Goal: Task Accomplishment & Management: Use online tool/utility

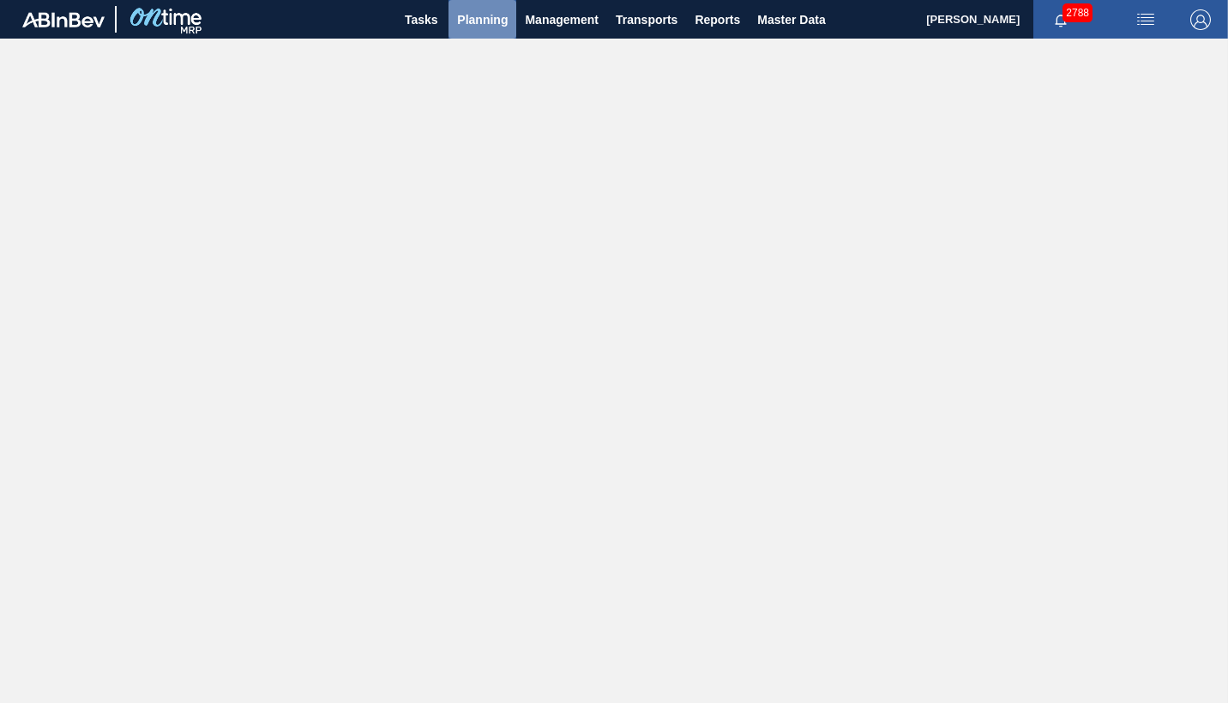
click at [472, 21] on span "Planning" at bounding box center [482, 19] width 51 height 21
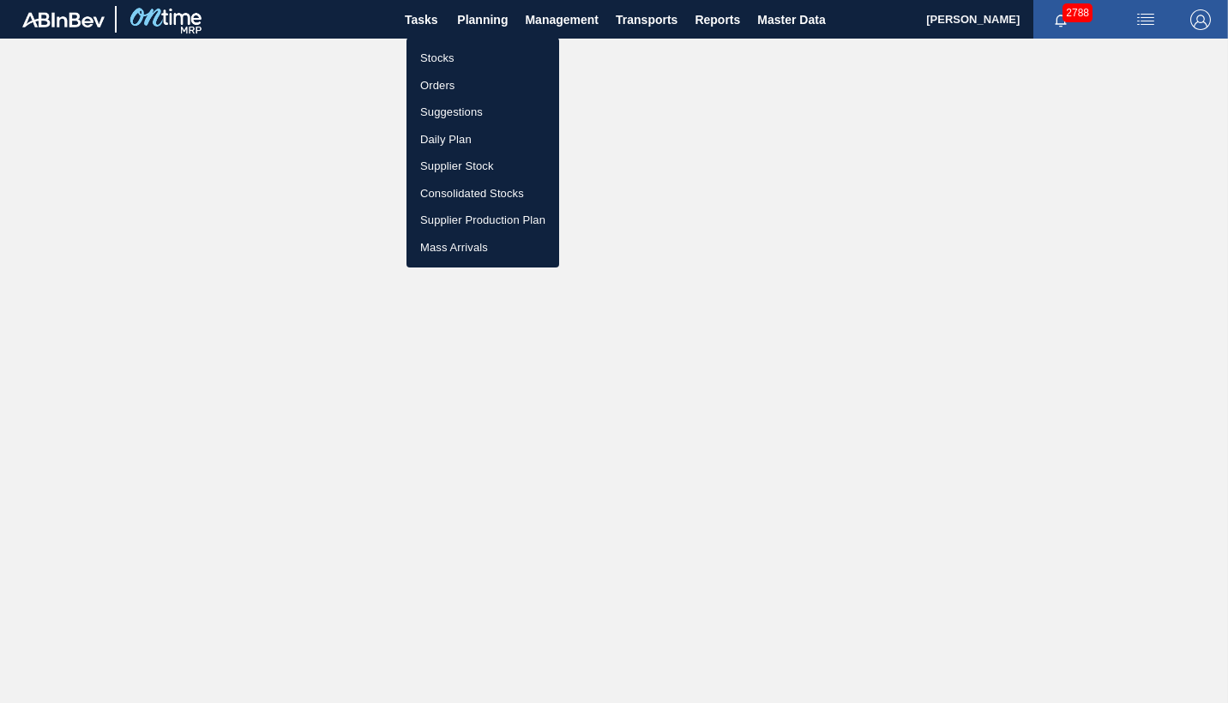
click at [438, 87] on li "Orders" at bounding box center [482, 85] width 153 height 27
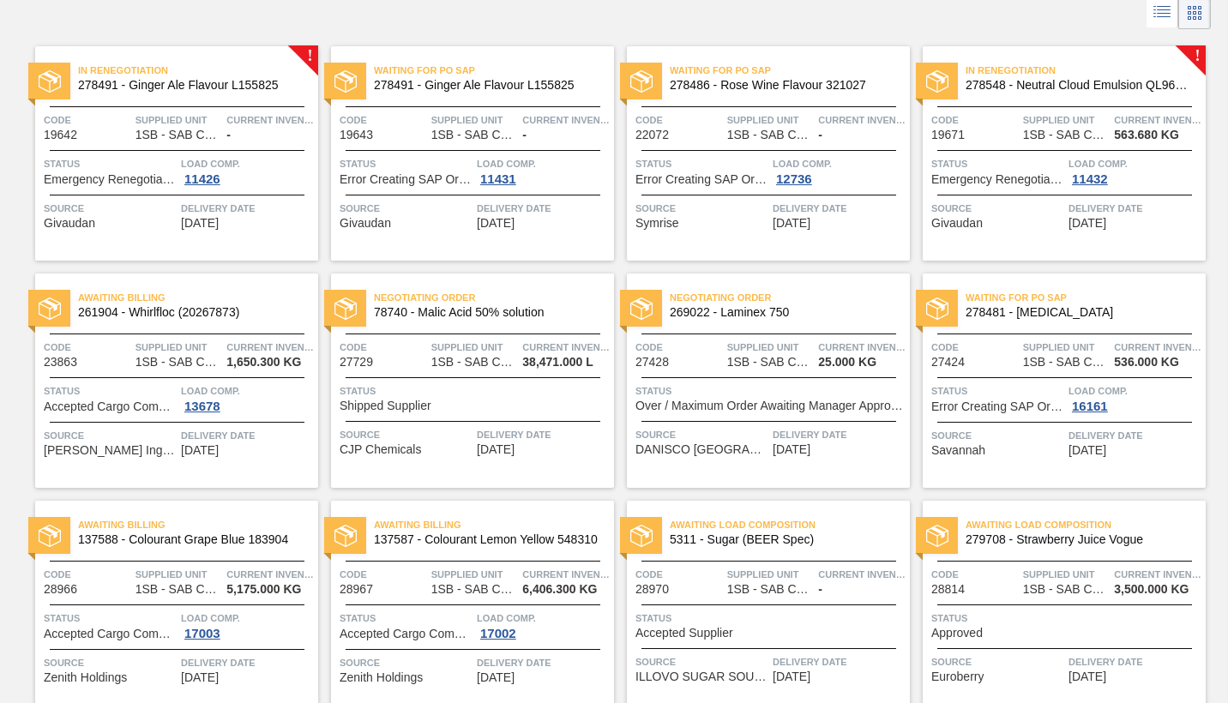
scroll to position [257, 0]
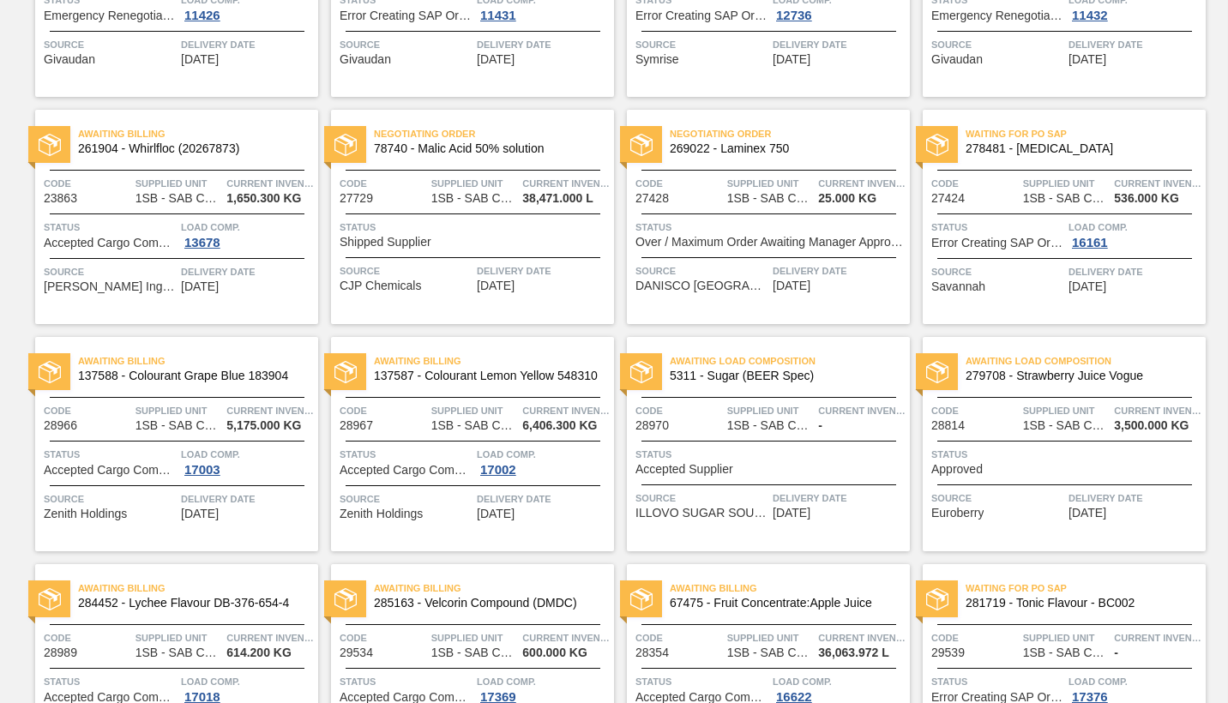
click at [723, 406] on div "Code 28970 Supplied Unit 1SB - SAB Chamdor Brewery Current inventory -" at bounding box center [768, 417] width 283 height 30
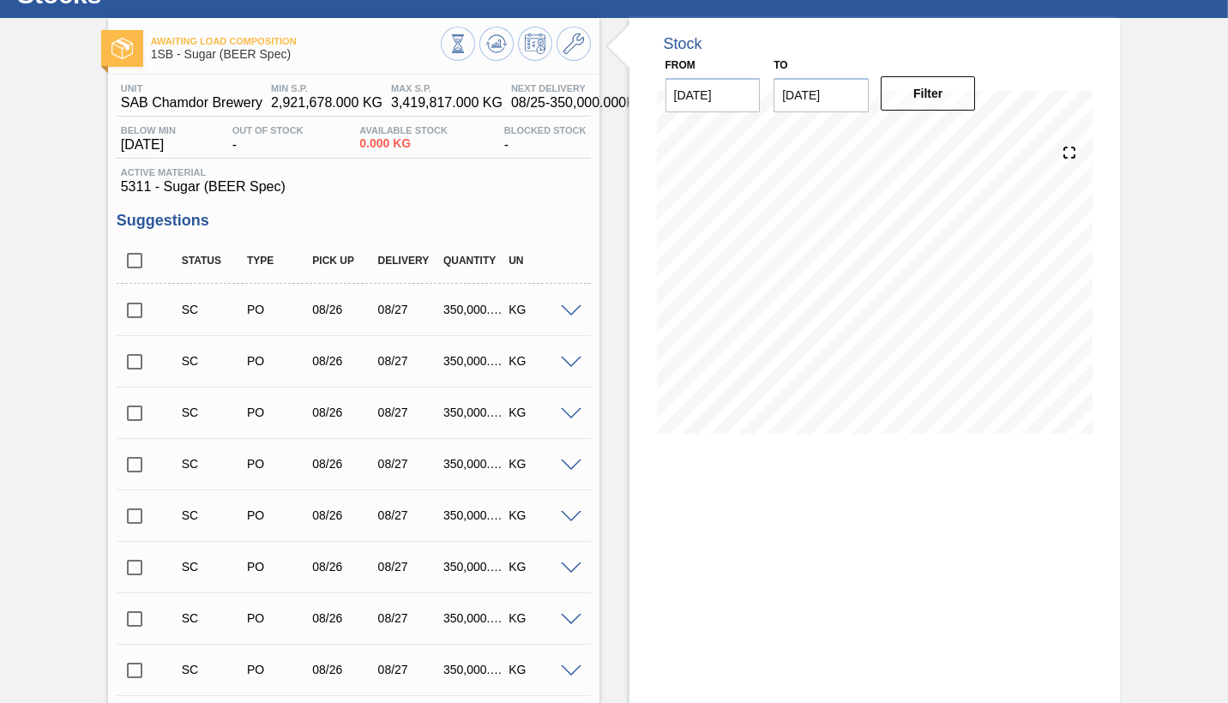
scroll to position [63, 0]
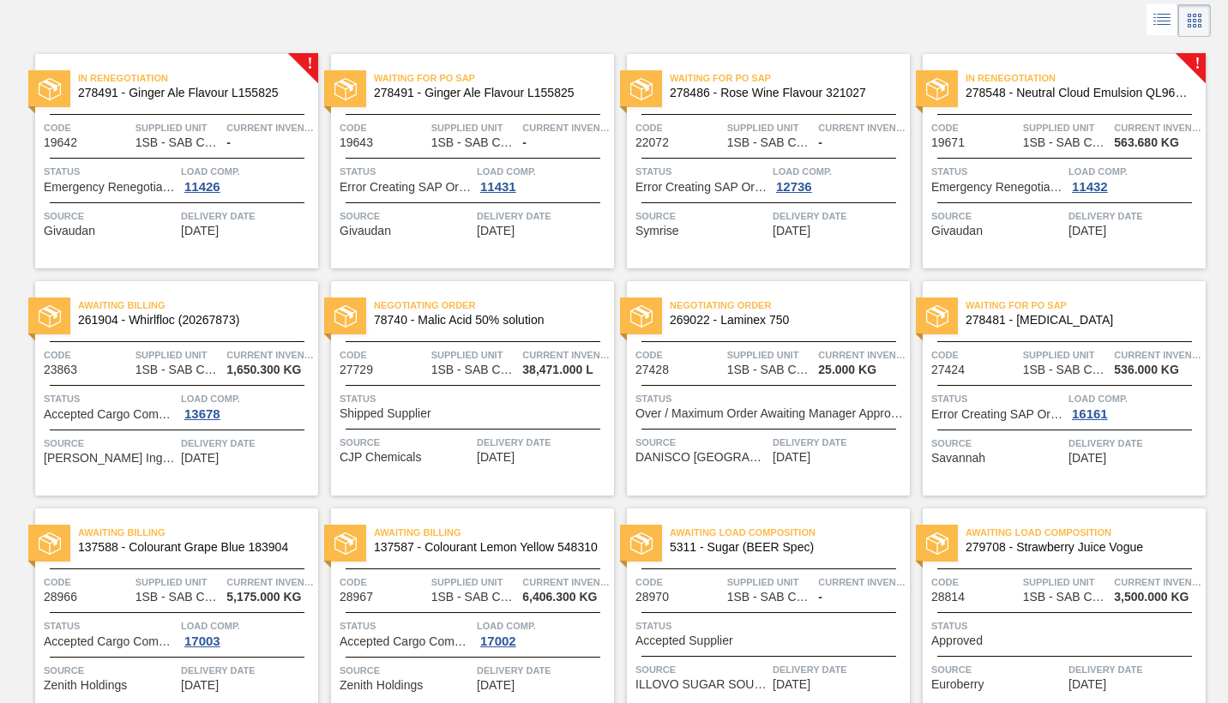
scroll to position [171, 0]
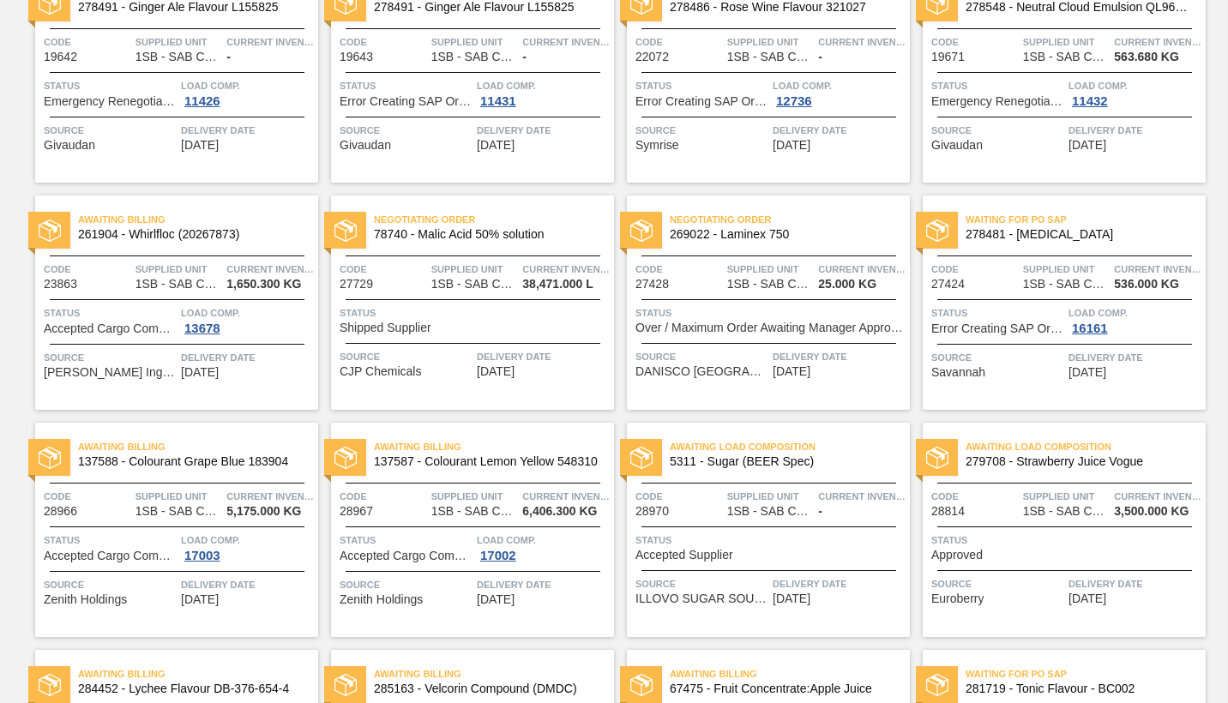
click at [759, 525] on div "Awaiting Load Composition 5311 - Sugar (BEER Spec) Code 28970 Supplied Unit 1SB…" at bounding box center [768, 530] width 283 height 214
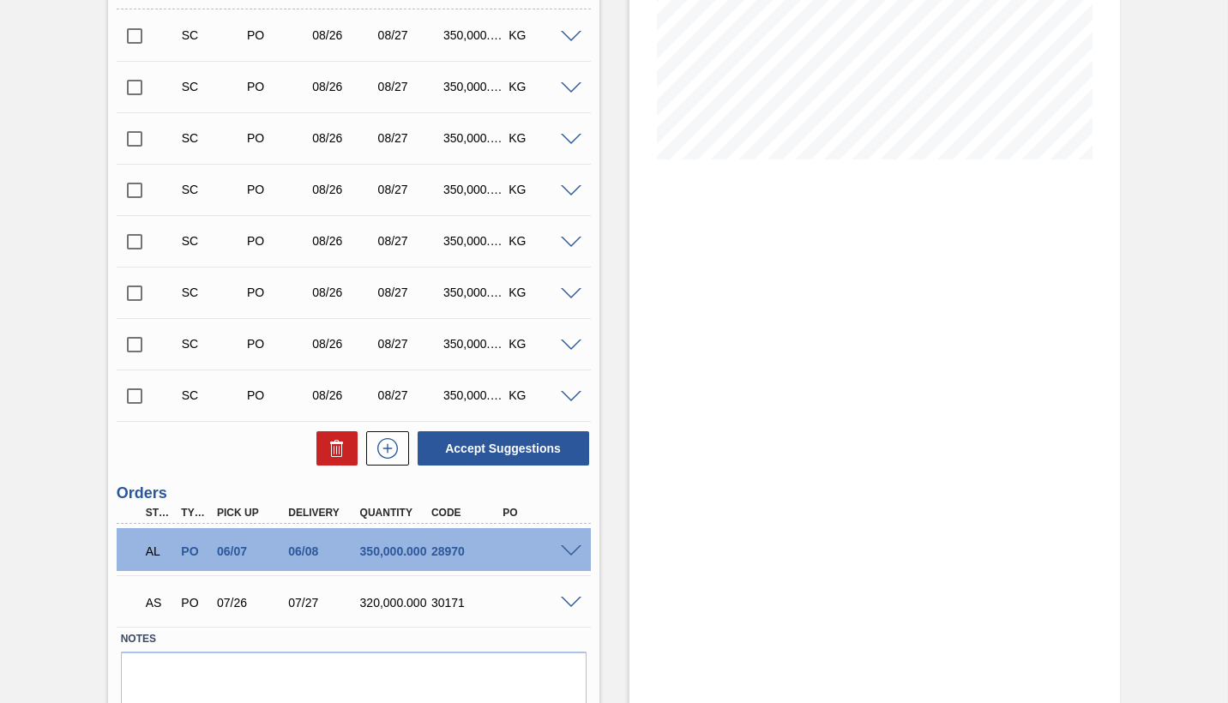
scroll to position [343, 0]
click at [137, 398] on input "checkbox" at bounding box center [135, 395] width 36 height 36
click at [503, 447] on button "Accept Suggestions" at bounding box center [503, 447] width 171 height 34
checkbox input "false"
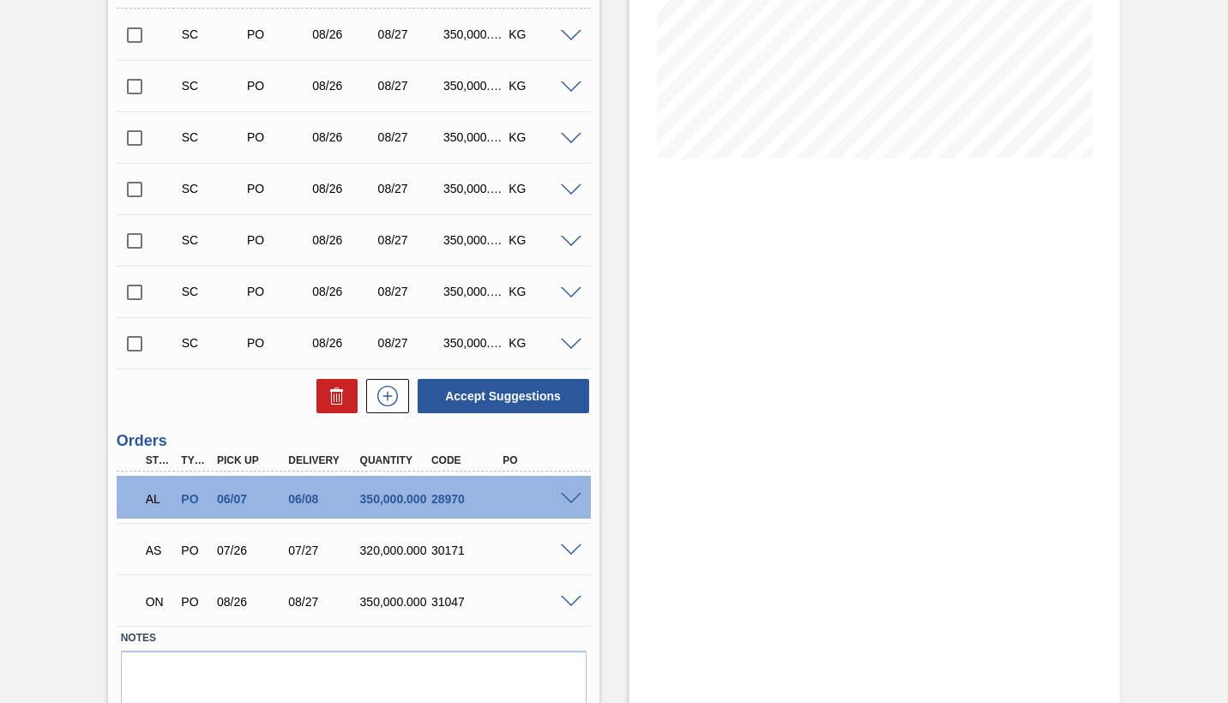
scroll to position [406, 0]
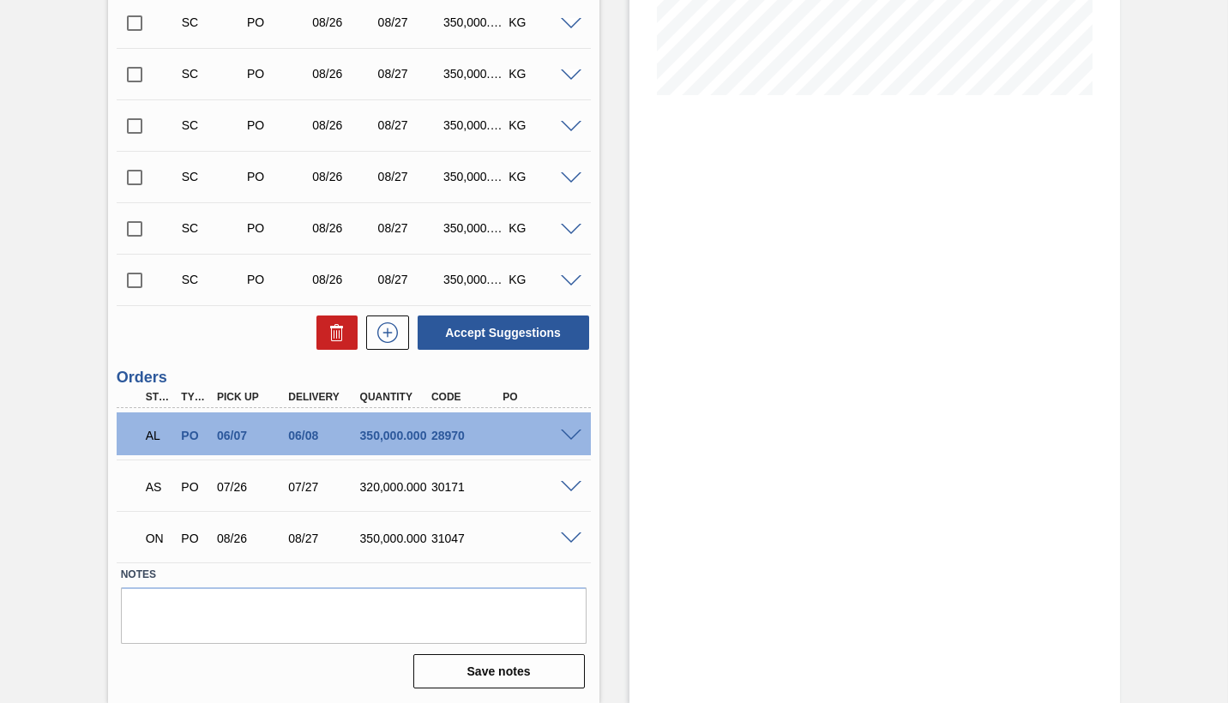
click at [569, 538] on span at bounding box center [571, 538] width 21 height 13
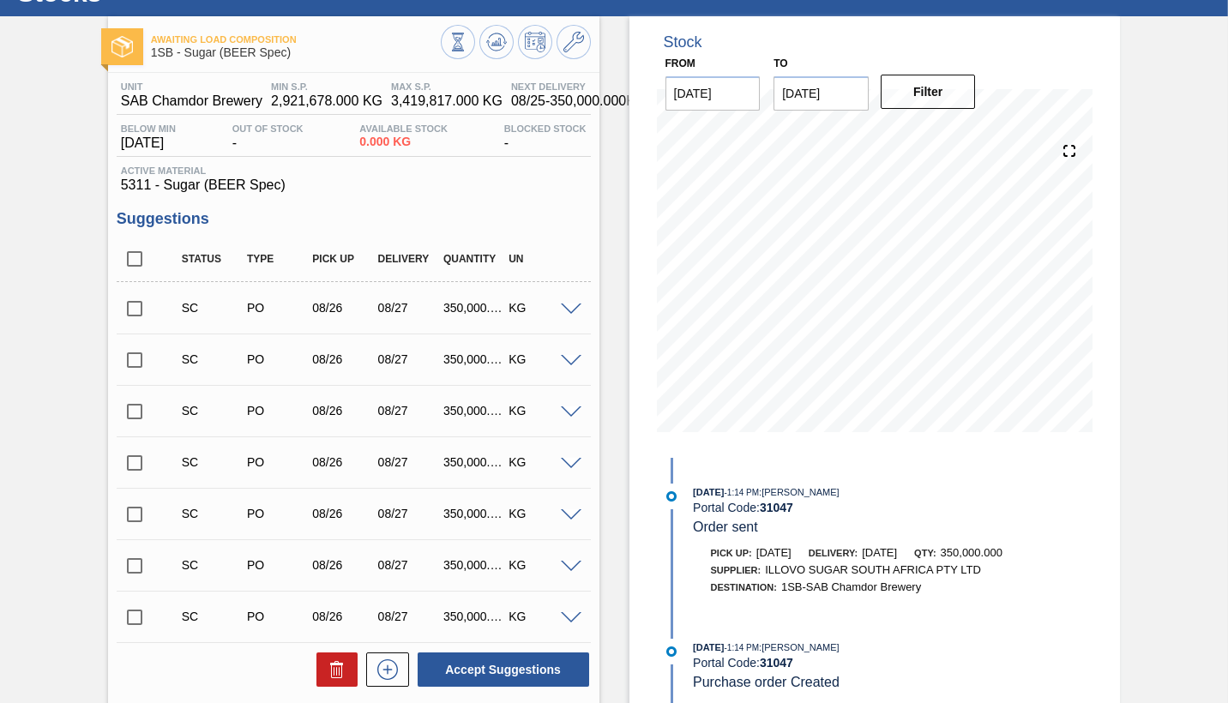
scroll to position [0, 0]
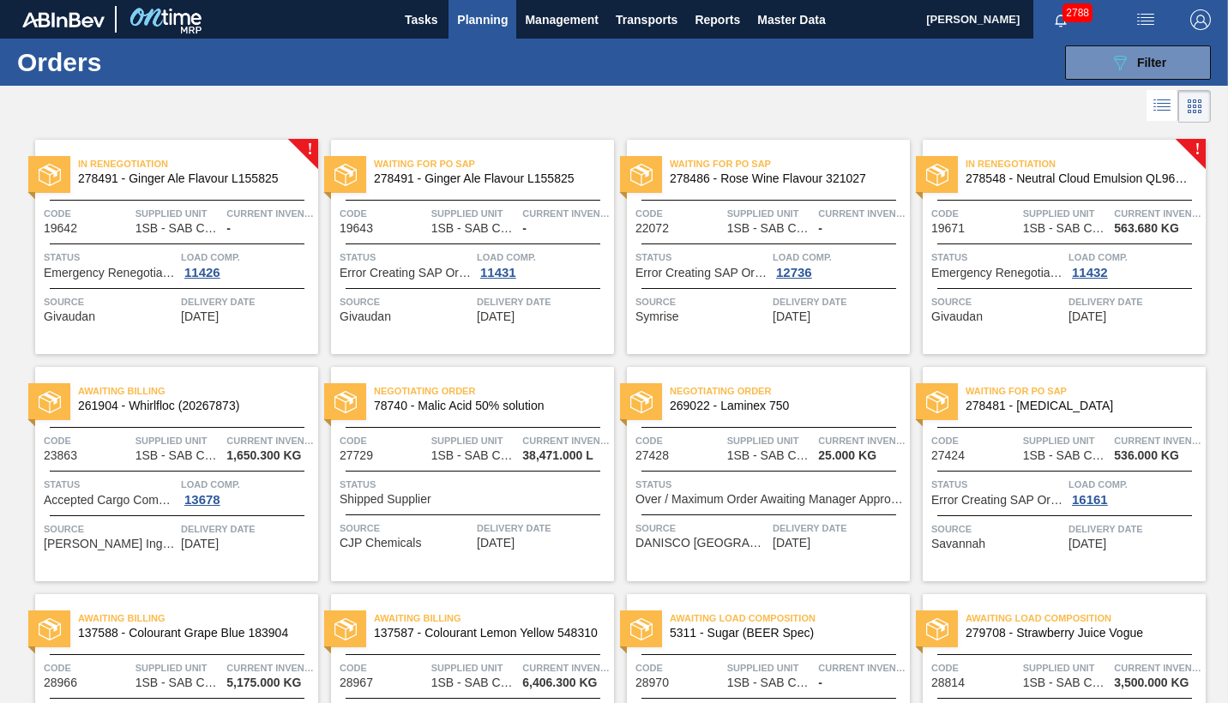
click at [1013, 303] on span "Source" at bounding box center [997, 301] width 133 height 17
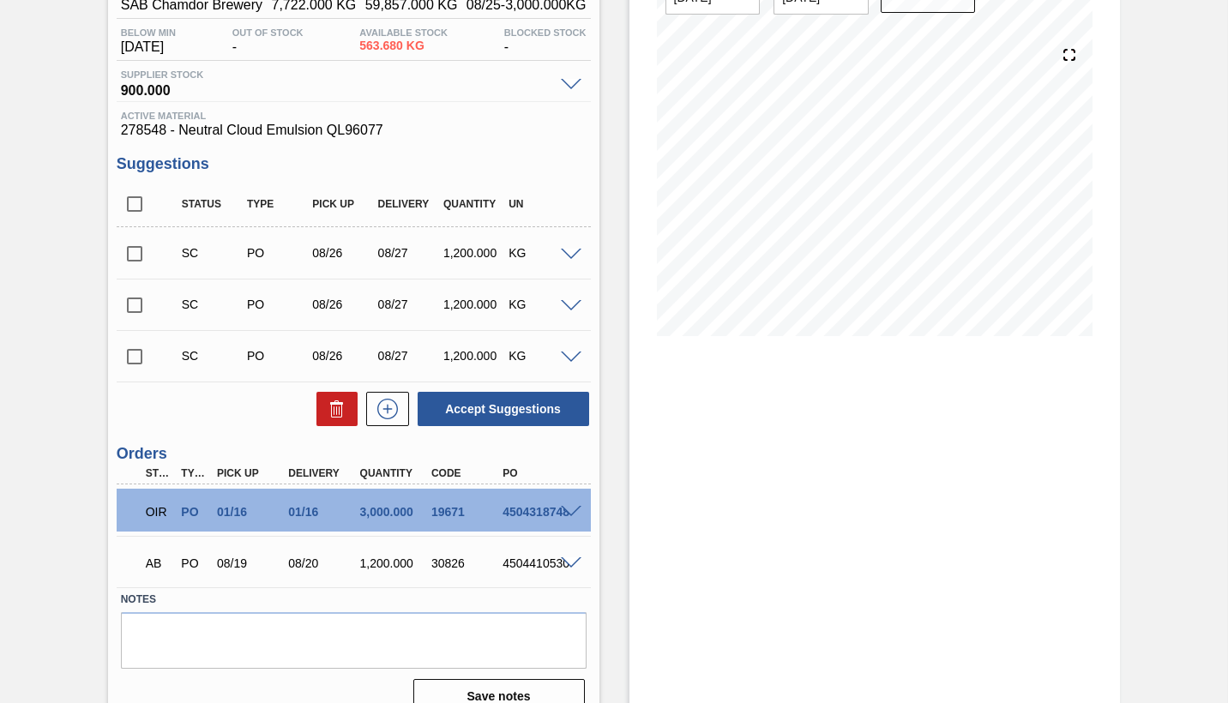
scroll to position [171, 0]
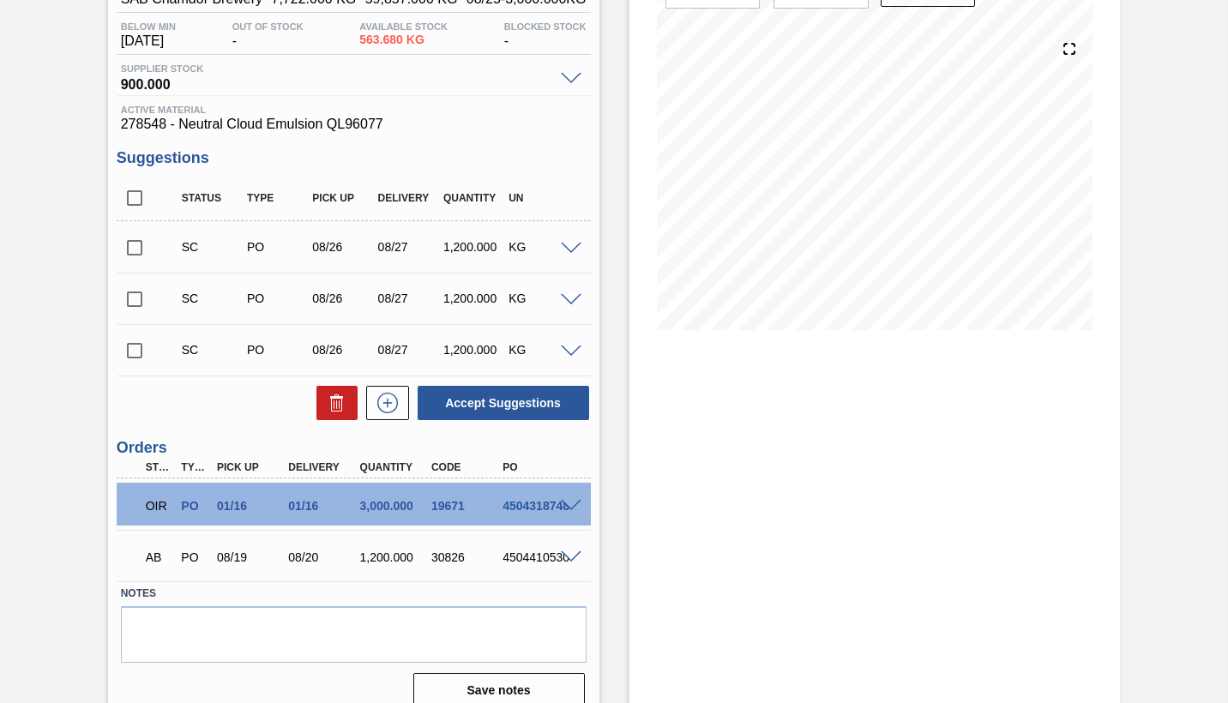
click at [134, 352] on input "checkbox" at bounding box center [135, 351] width 36 height 36
click at [478, 402] on button "Accept Suggestions" at bounding box center [503, 403] width 171 height 34
checkbox input "false"
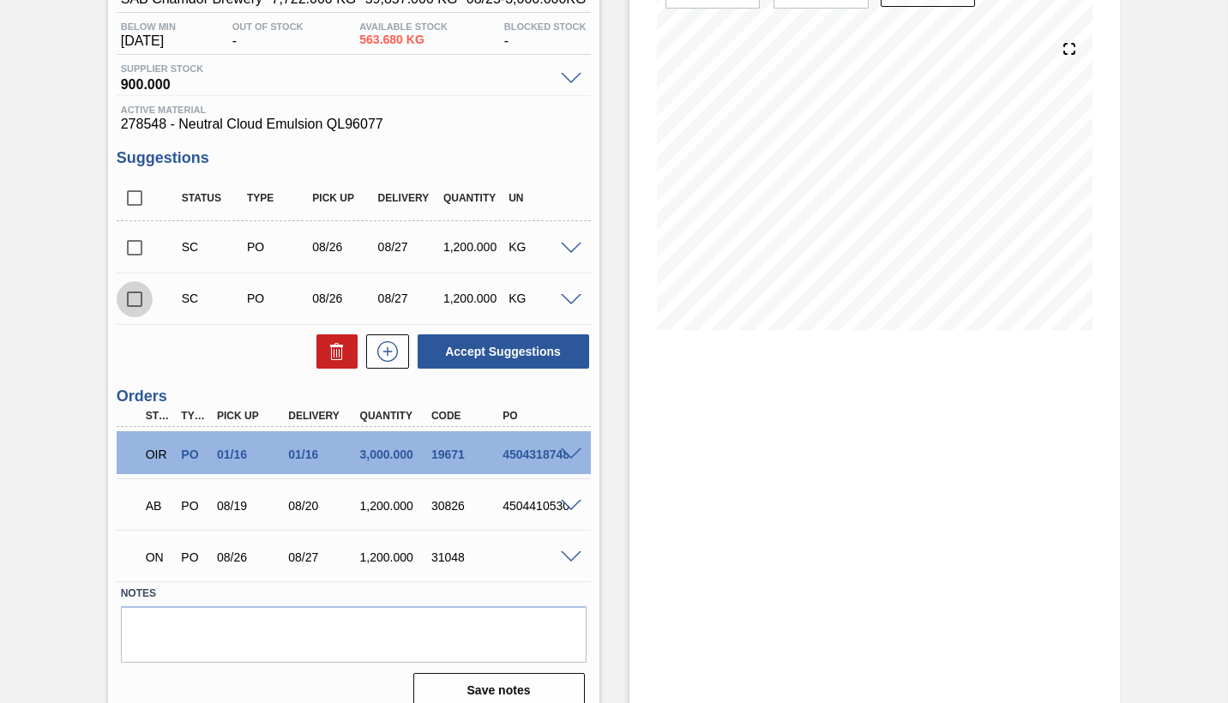
click at [130, 298] on input "checkbox" at bounding box center [135, 299] width 36 height 36
click at [514, 353] on button "Accept Suggestions" at bounding box center [503, 351] width 171 height 34
checkbox input "false"
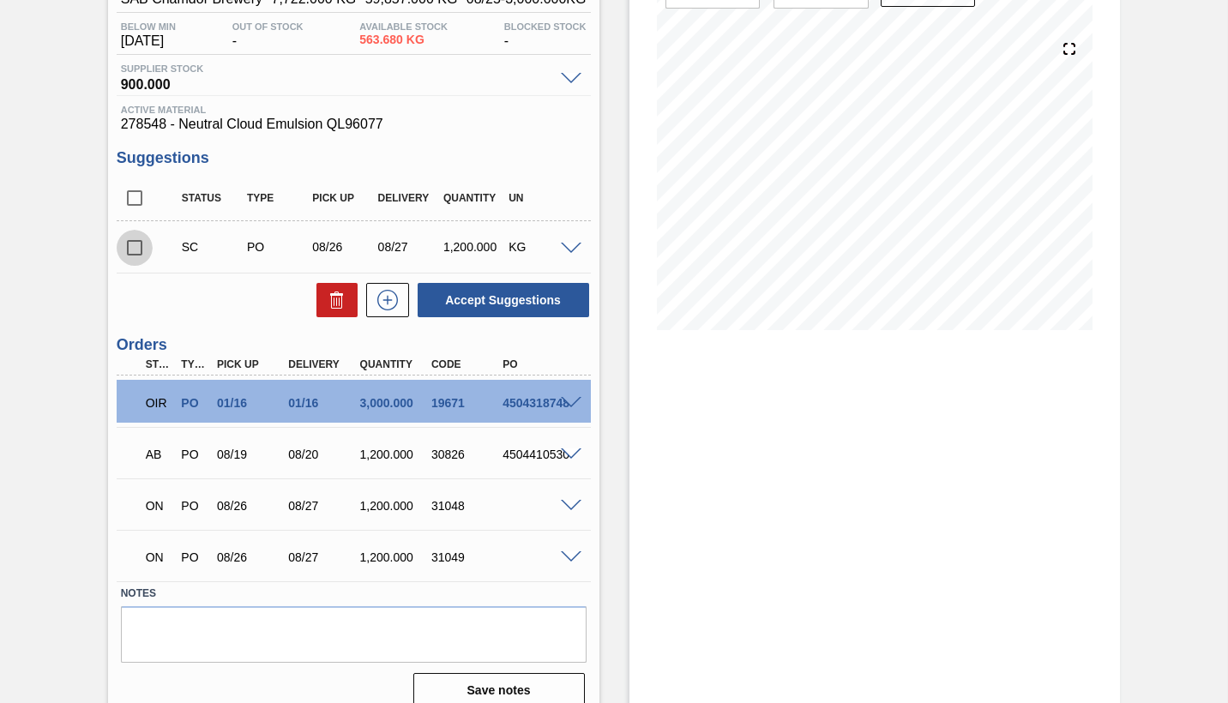
click at [137, 245] on input "checkbox" at bounding box center [135, 248] width 36 height 36
click at [508, 298] on button "Accept Suggestions" at bounding box center [503, 300] width 171 height 34
checkbox input "false"
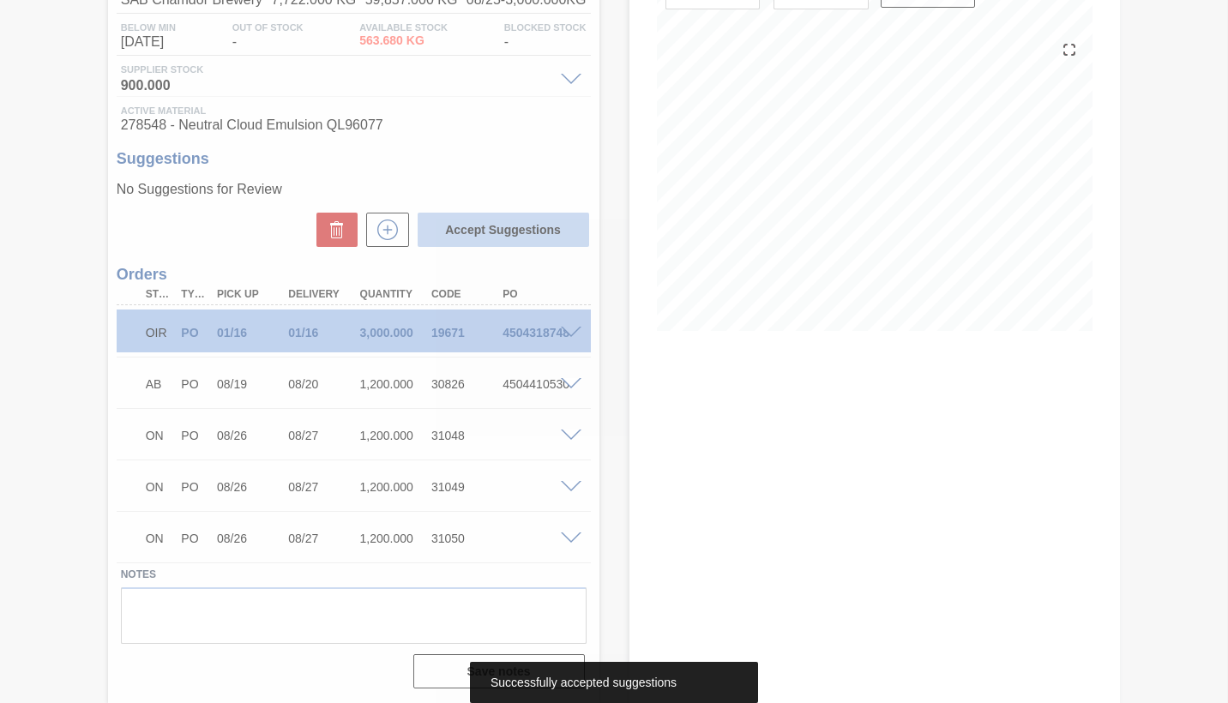
scroll to position [171, 0]
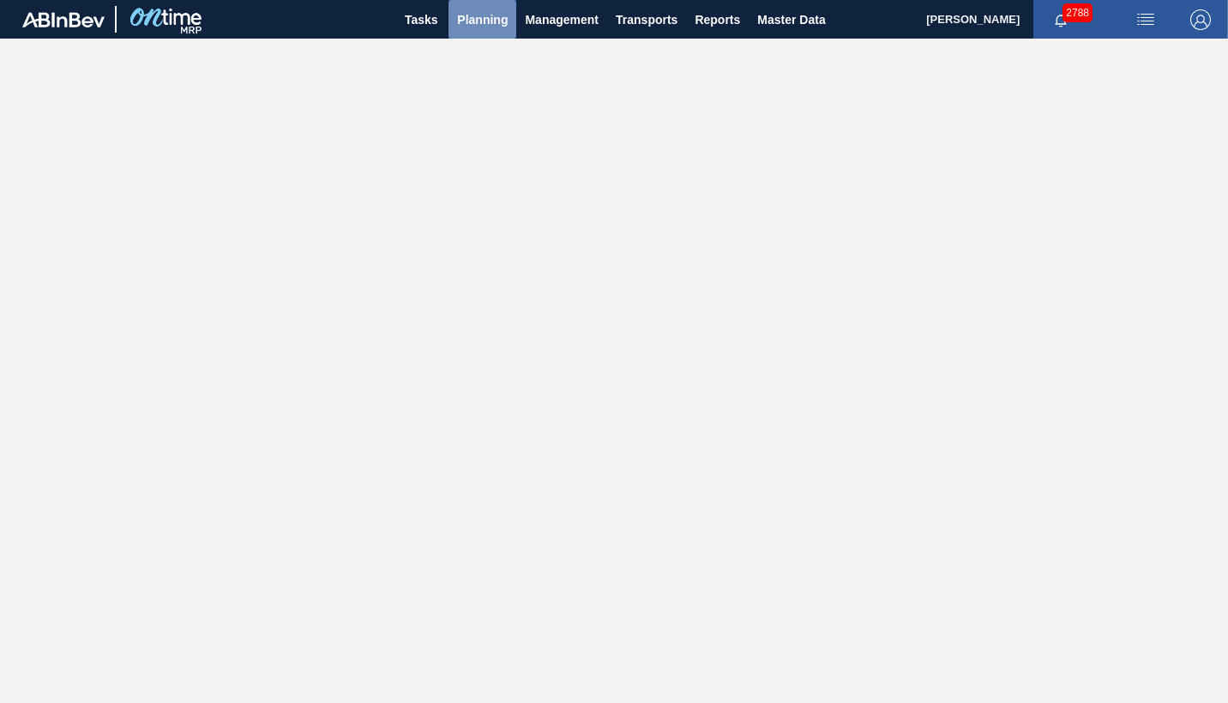
click at [486, 27] on span "Planning" at bounding box center [482, 19] width 51 height 21
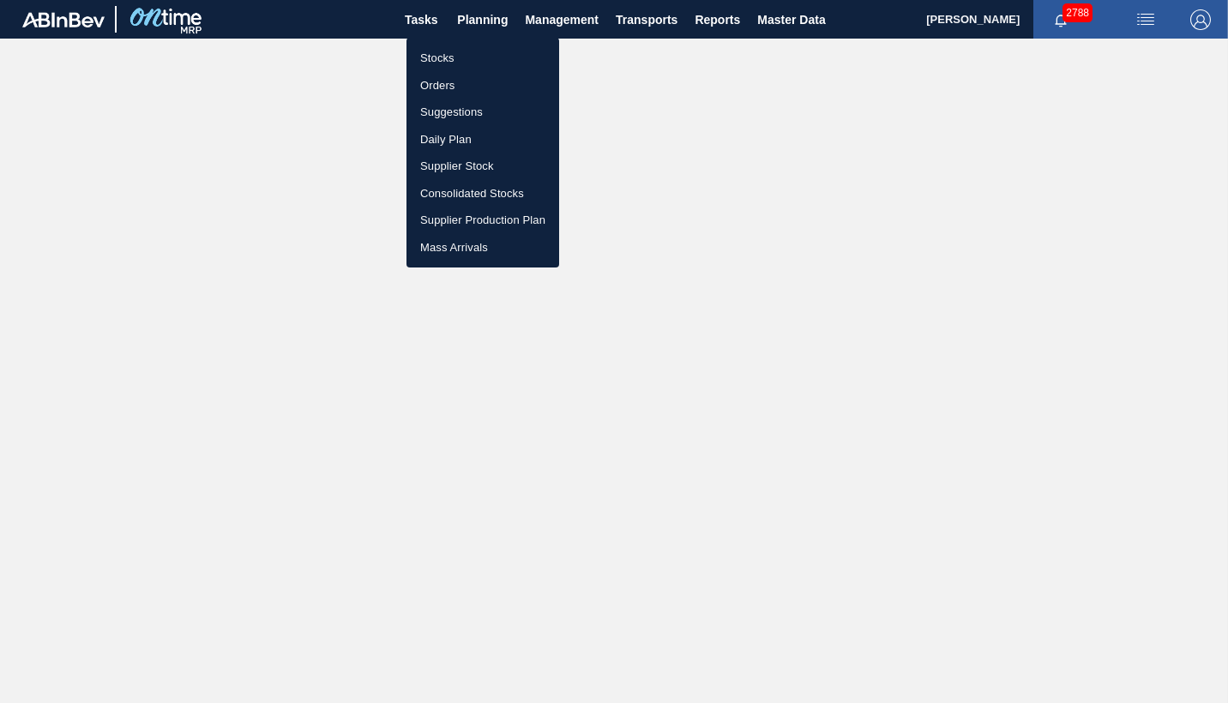
click at [448, 84] on li "Orders" at bounding box center [482, 85] width 153 height 27
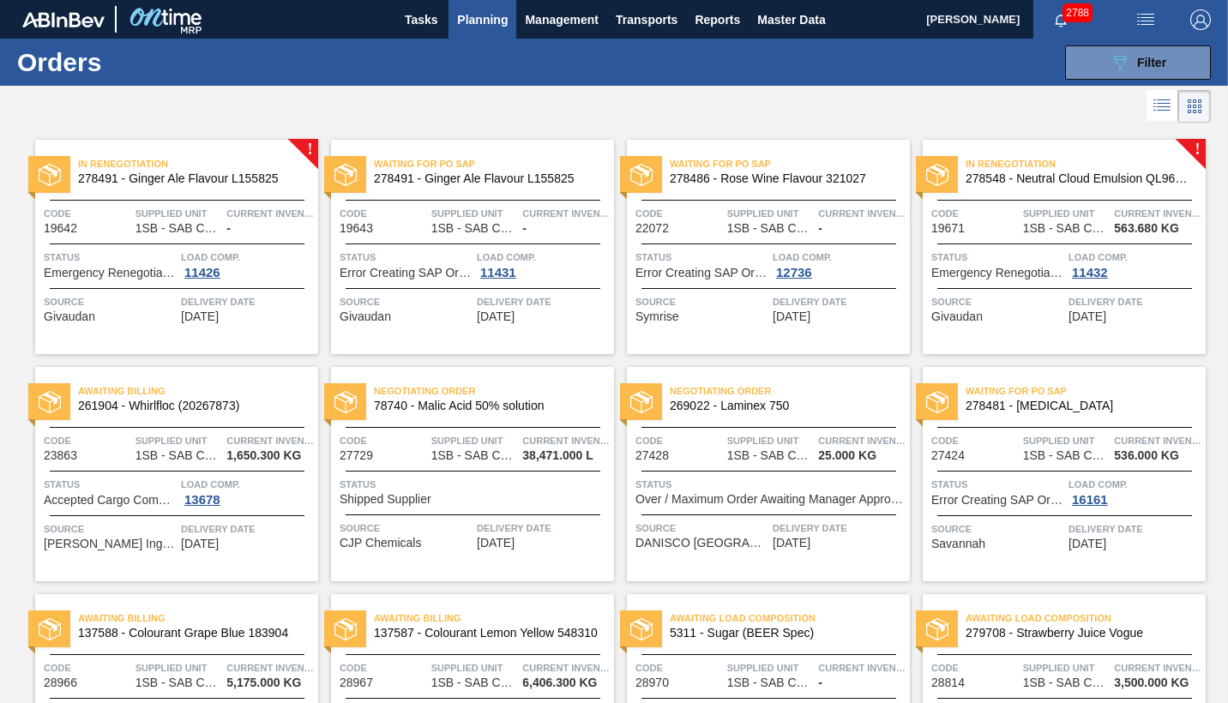
click at [995, 227] on div "Code 19671" at bounding box center [974, 220] width 87 height 30
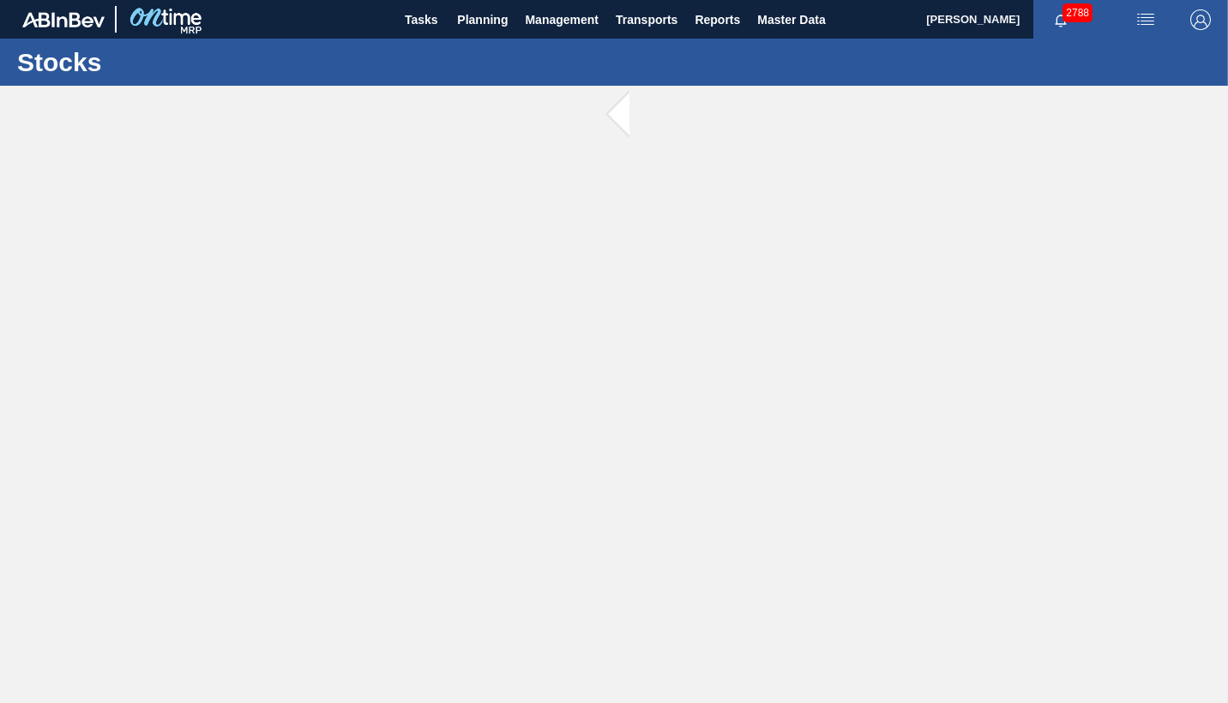
click at [995, 227] on main "Tasks Planning Management Transports Reports Master Data Donny Leve 2788 Mark a…" at bounding box center [614, 351] width 1228 height 703
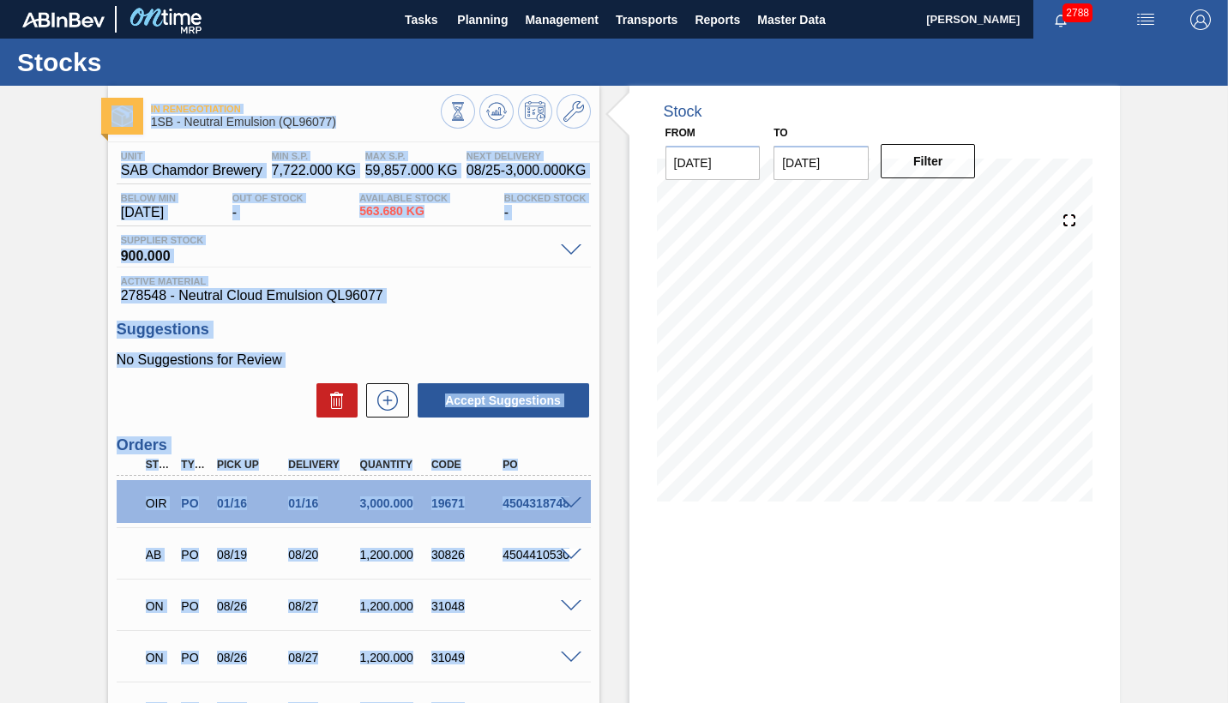
click at [515, 321] on h3 "Suggestions" at bounding box center [354, 330] width 474 height 18
